Goal: Information Seeking & Learning: Learn about a topic

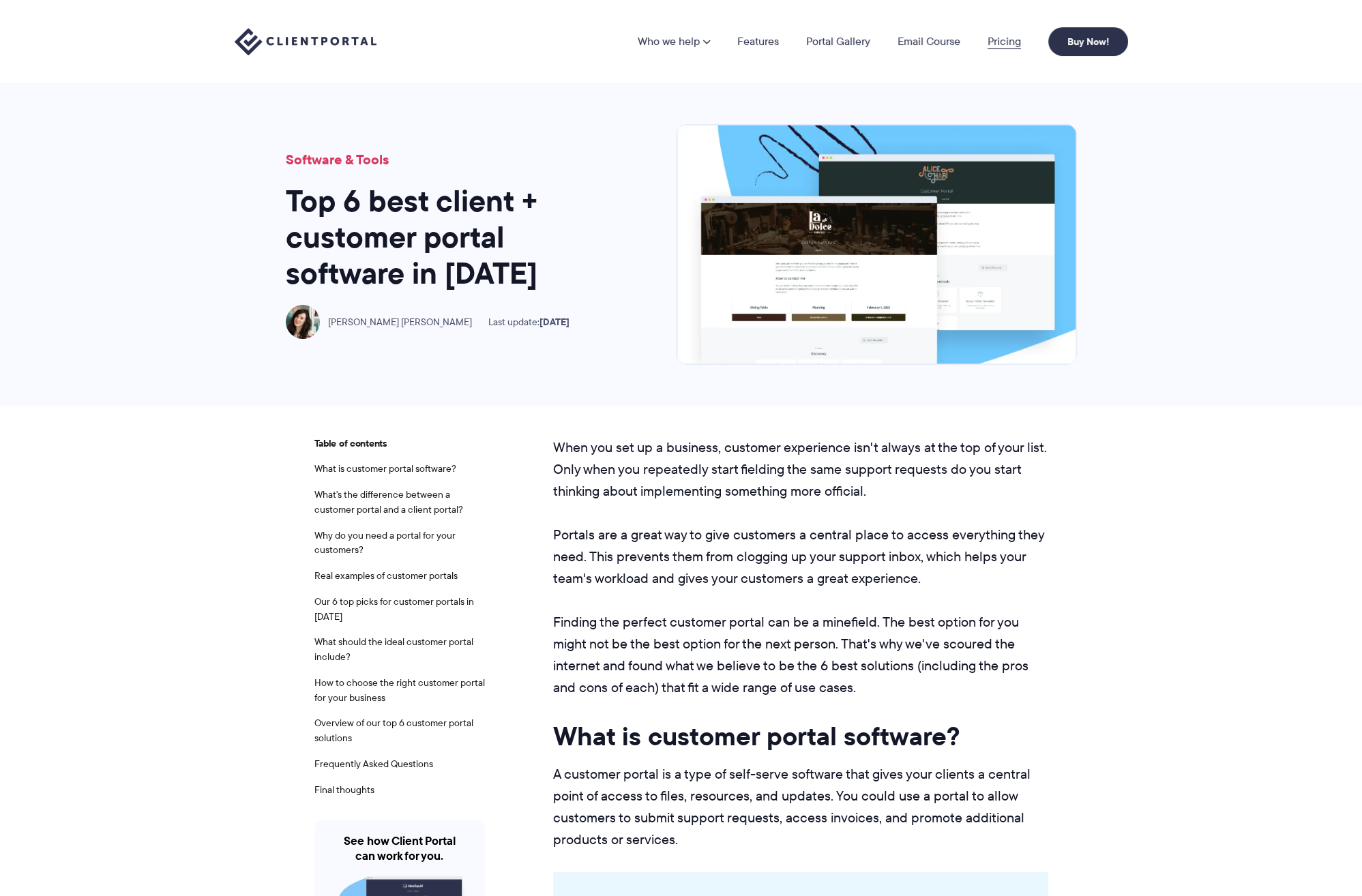
click at [990, 40] on link "Pricing" at bounding box center [1005, 41] width 34 height 11
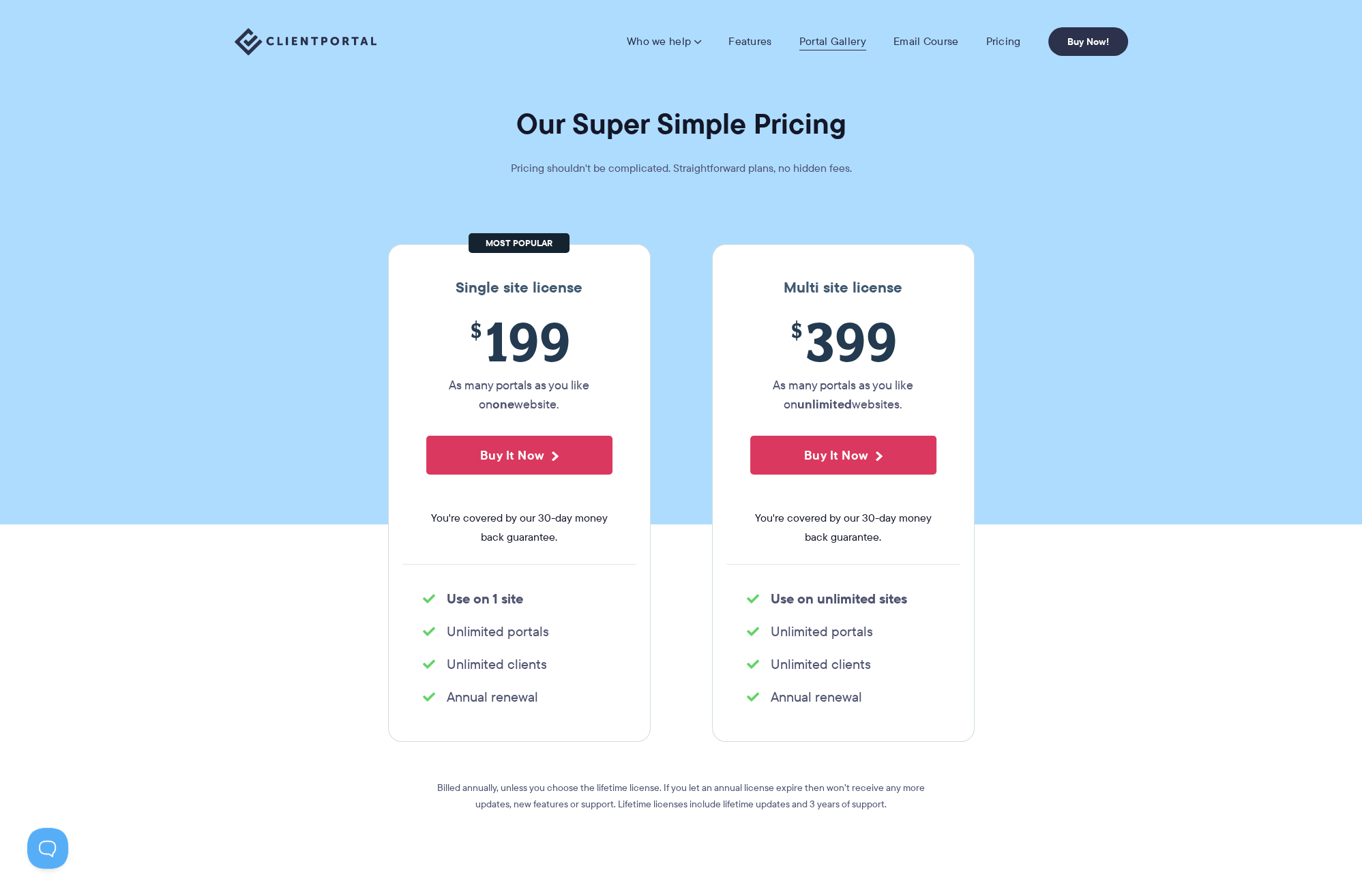
click at [817, 39] on link "Portal Gallery" at bounding box center [832, 41] width 67 height 14
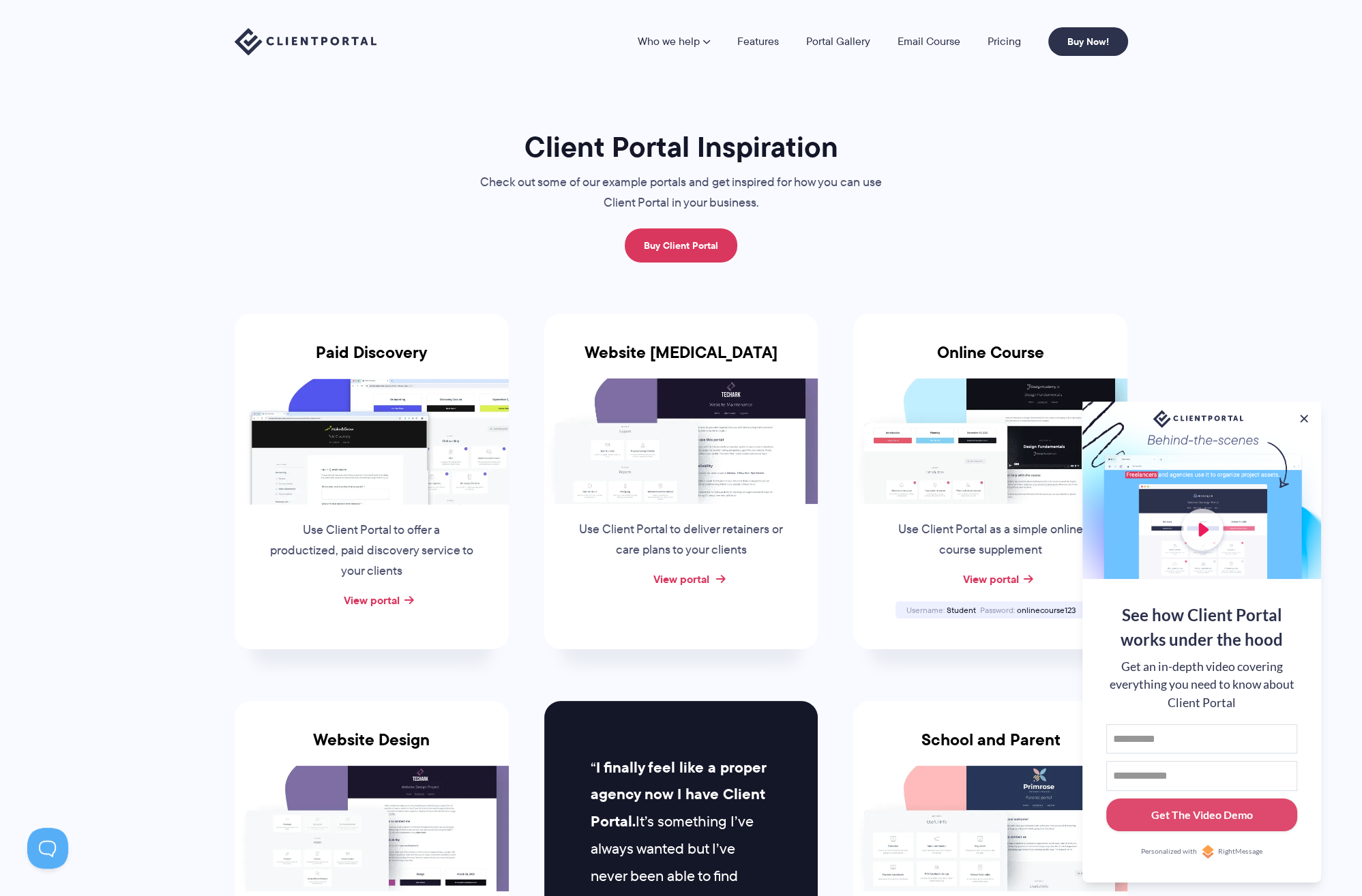
click at [684, 578] on link "View portal" at bounding box center [680, 578] width 56 height 16
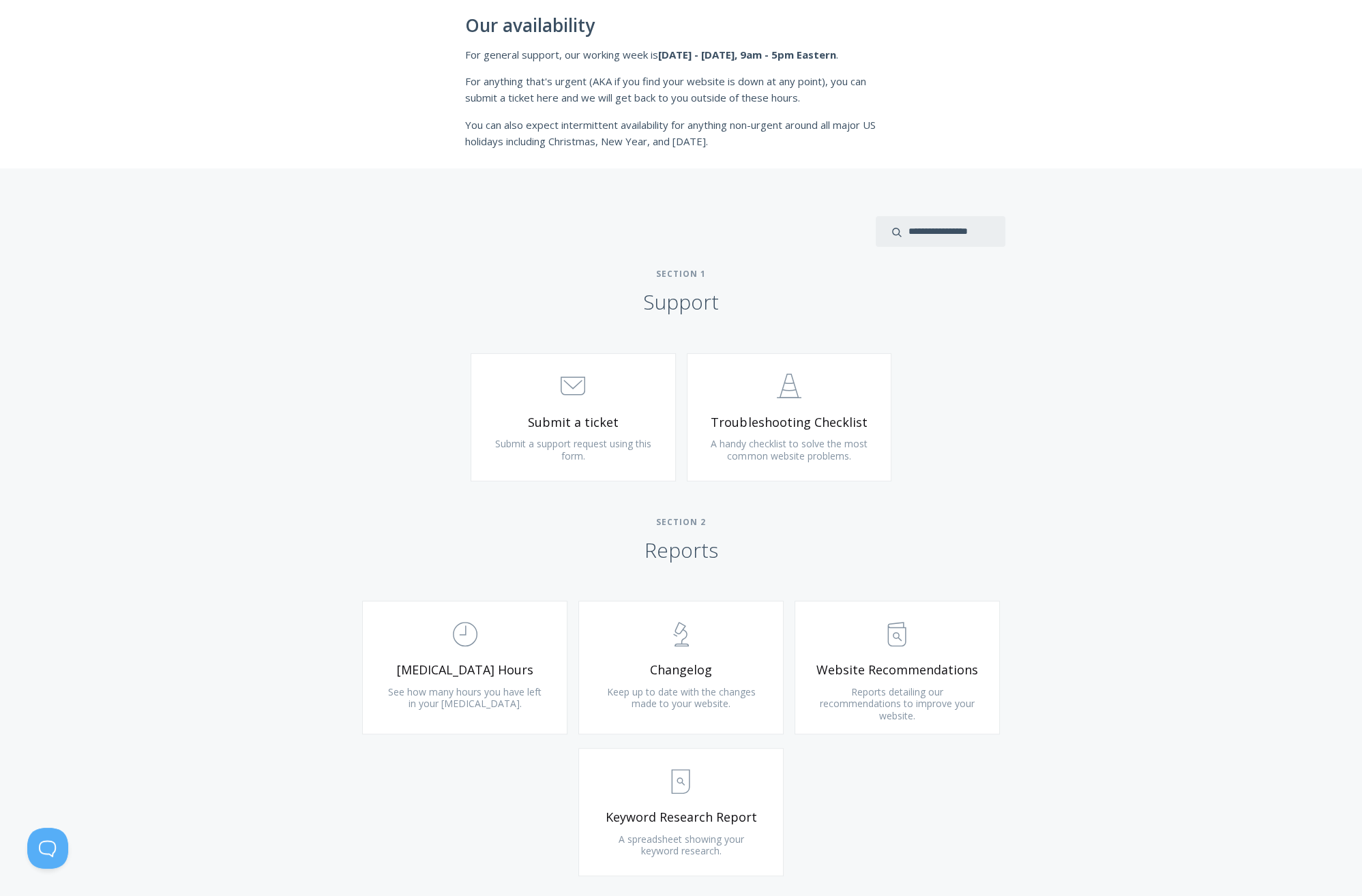
scroll to position [409, 0]
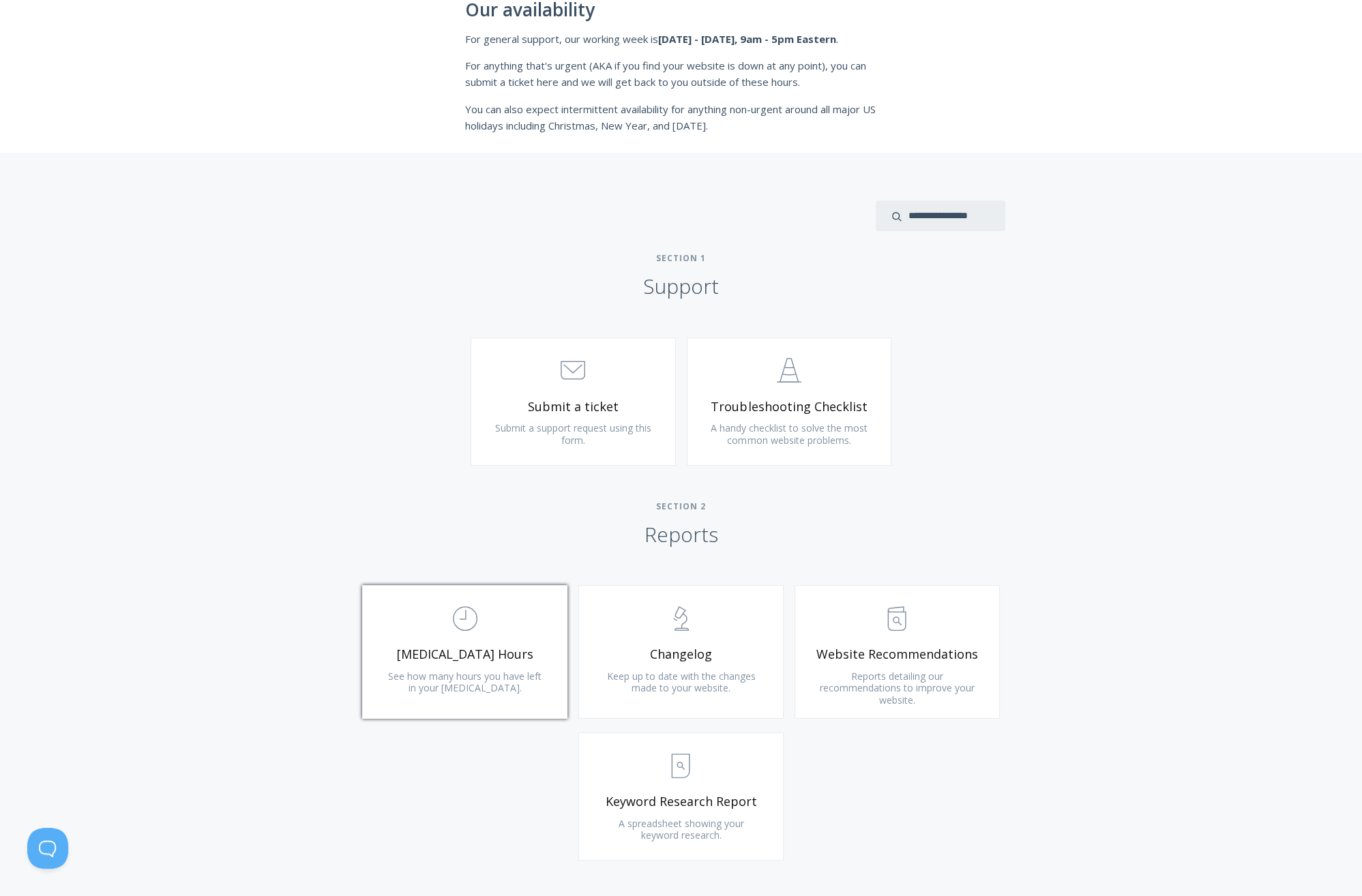
click at [500, 660] on span "[MEDICAL_DATA] Hours" at bounding box center [465, 654] width 163 height 16
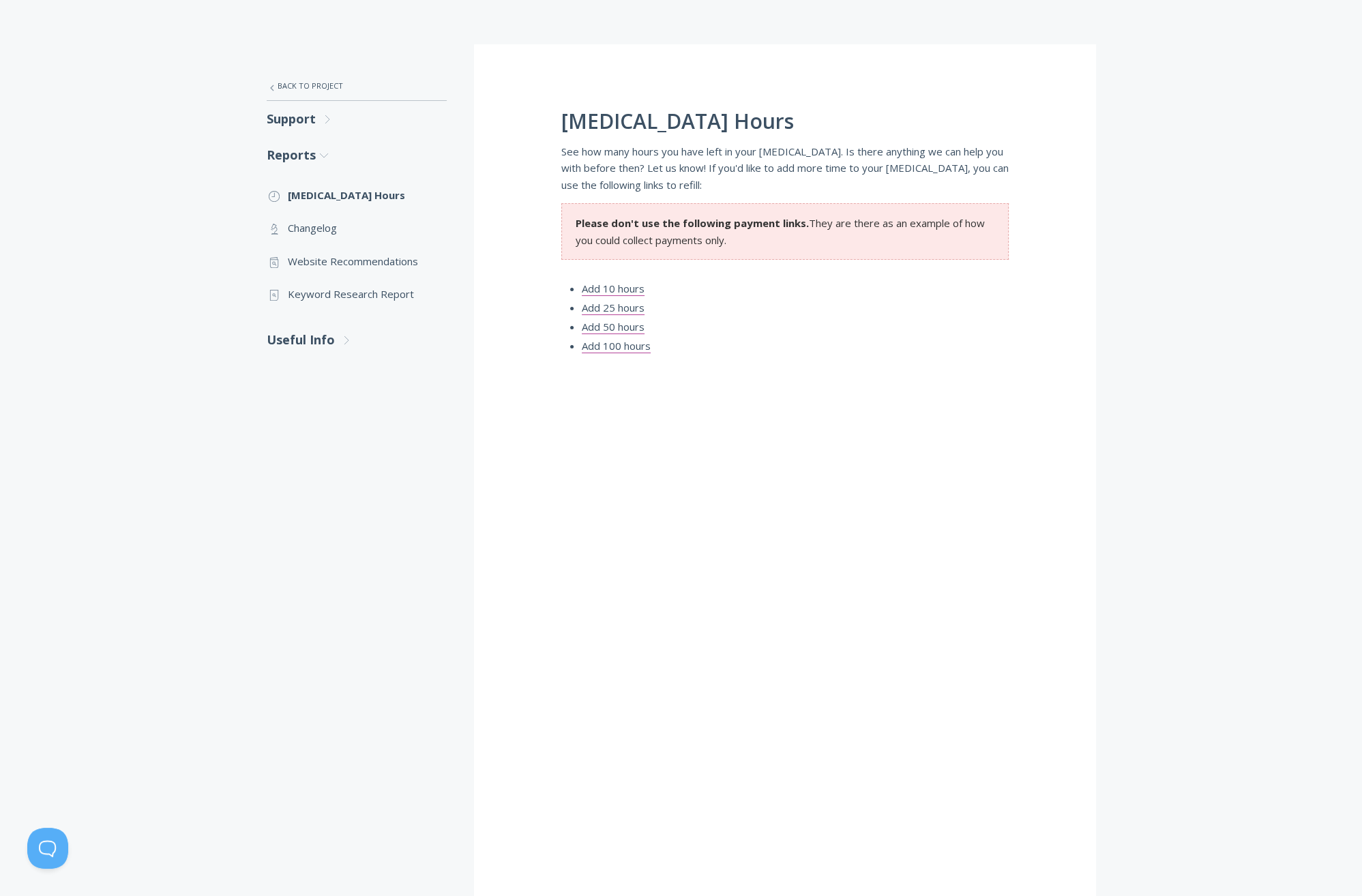
scroll to position [273, 0]
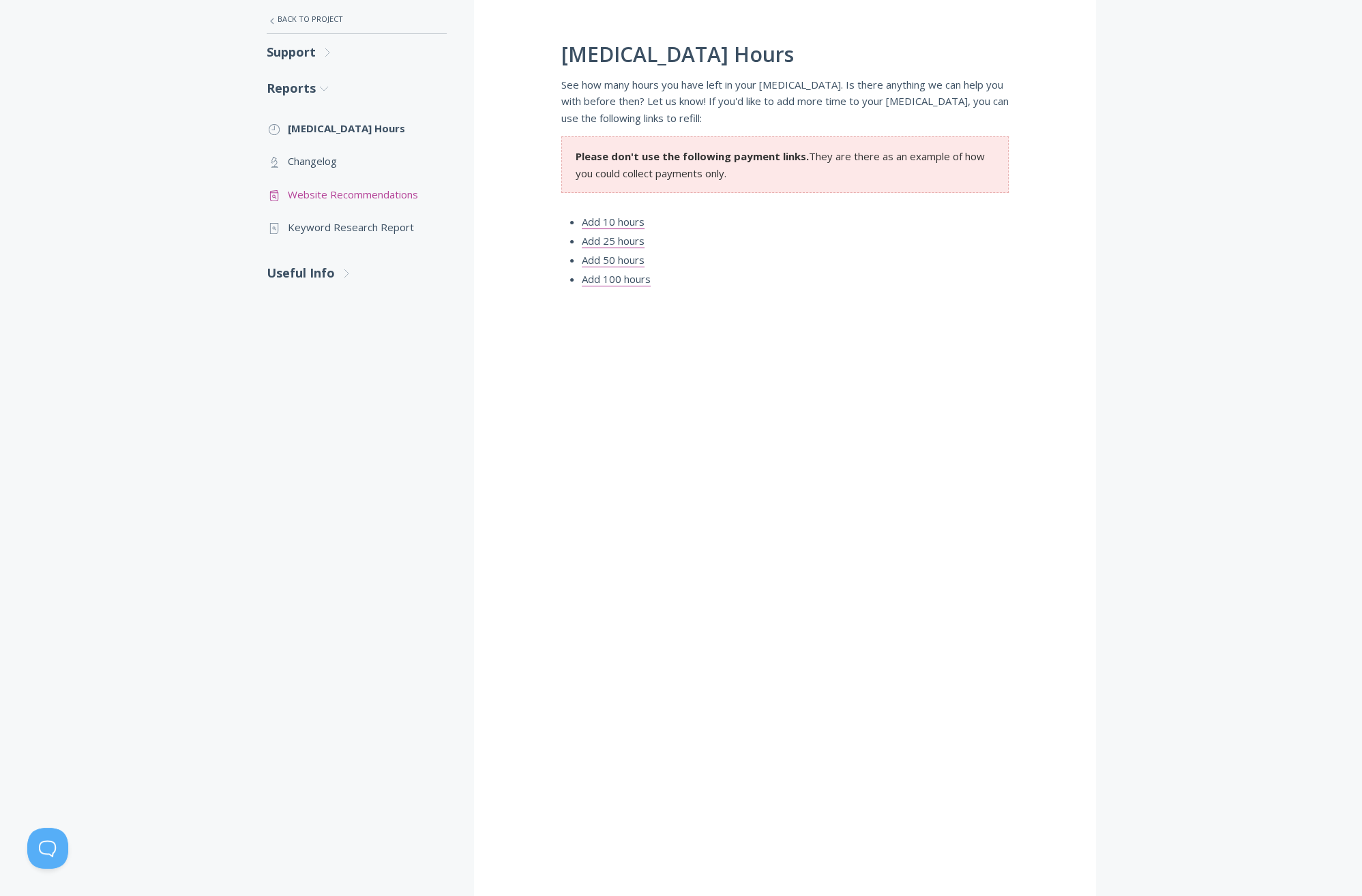
click at [338, 201] on link ".st0{fill:none;stroke:#000000;stroke-width:2;stroke-miterlimit:10;} Untitled-13…" at bounding box center [357, 194] width 180 height 33
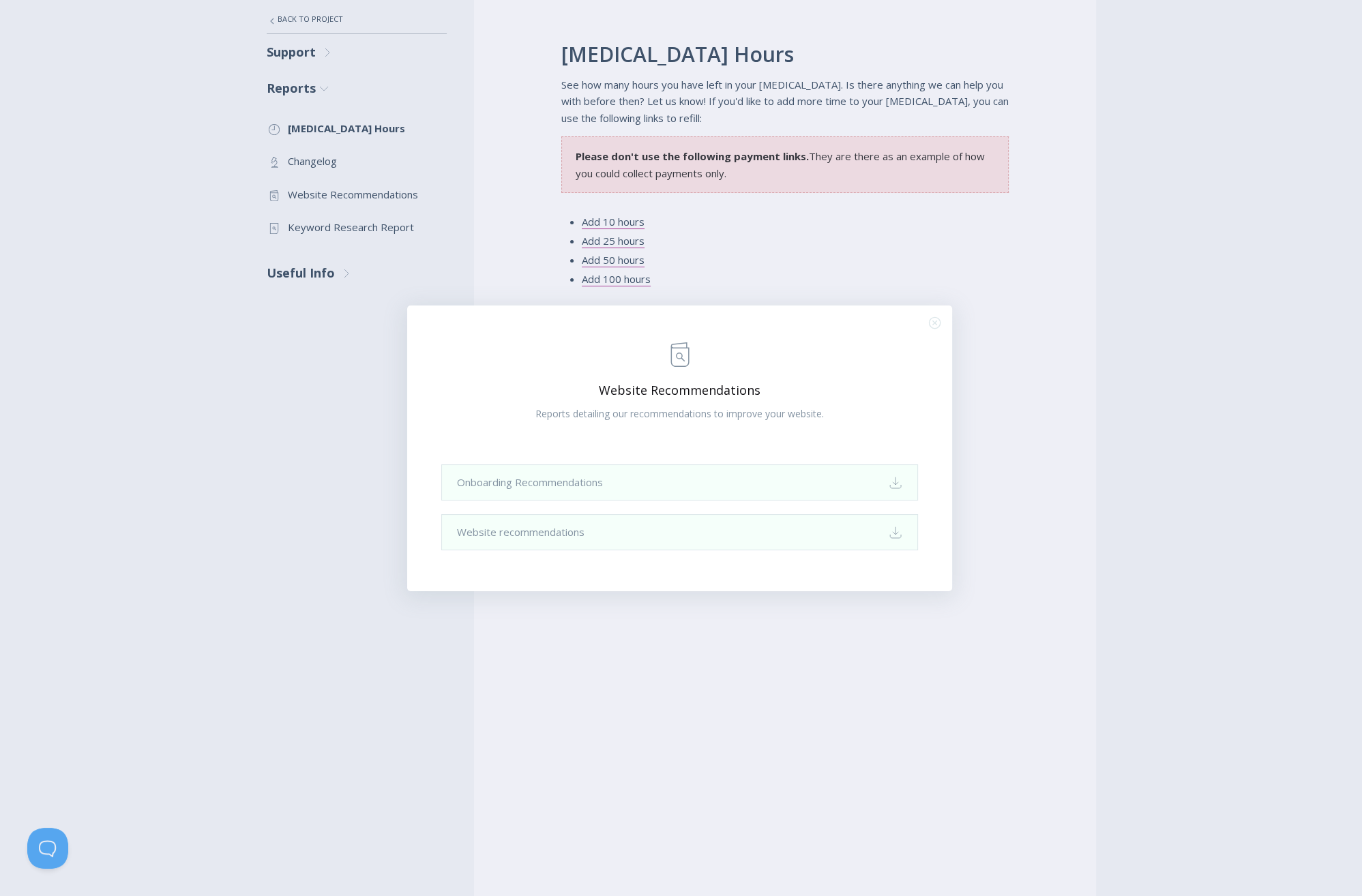
click at [939, 320] on circle "Close (Press escape to close)" at bounding box center [934, 322] width 11 height 11
